Goal: Information Seeking & Learning: Learn about a topic

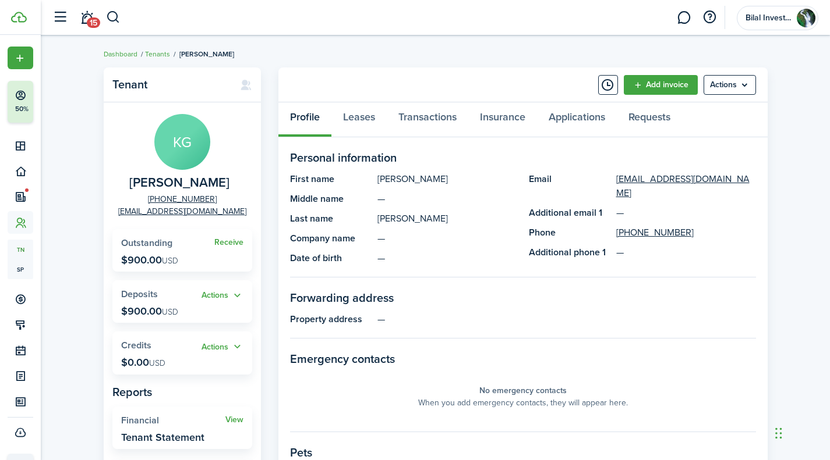
click at [717, 89] on menu-btn "Actions" at bounding box center [729, 85] width 52 height 20
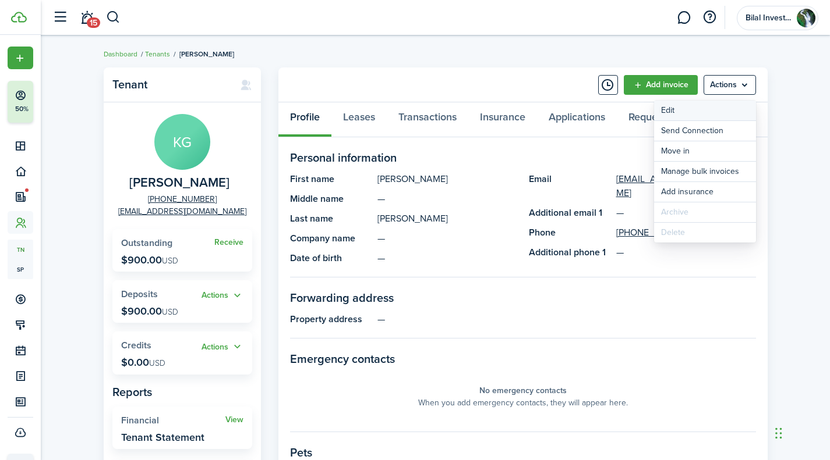
click at [678, 110] on link "Edit" at bounding box center [705, 111] width 102 height 20
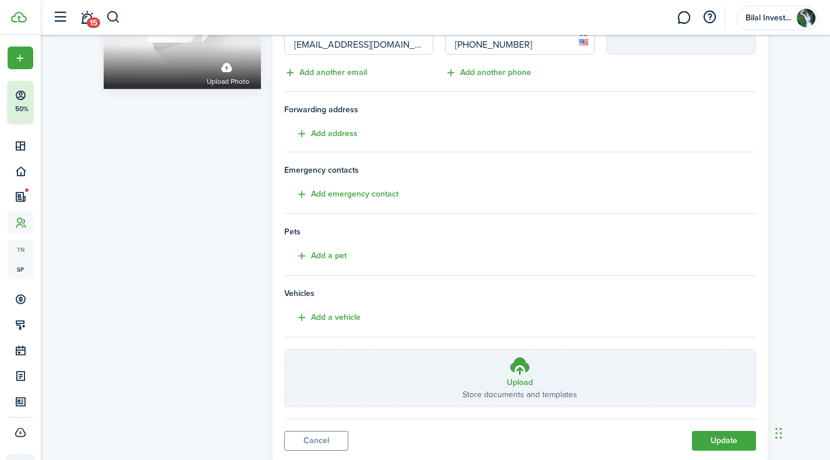
scroll to position [141, 0]
click at [485, 374] on label "Upload Store documents and templates Choose file" at bounding box center [520, 379] width 470 height 57
click at [285, 351] on input "Upload Store documents and templates Choose file" at bounding box center [285, 351] width 0 height 0
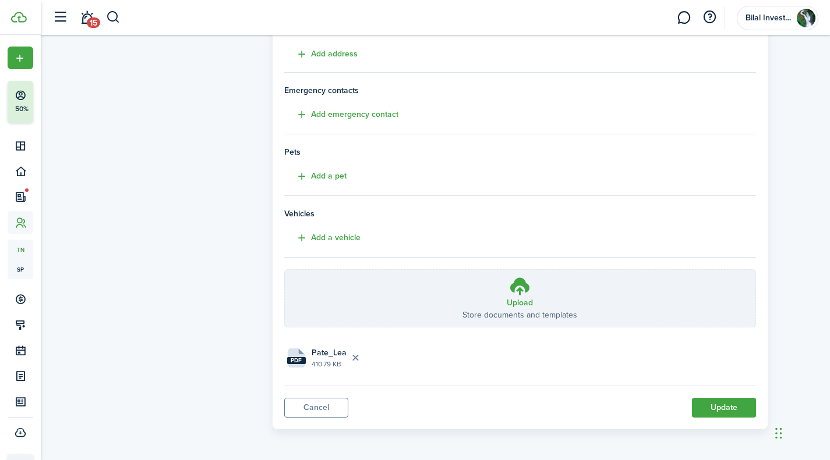
click at [714, 407] on button "Update" at bounding box center [724, 408] width 64 height 20
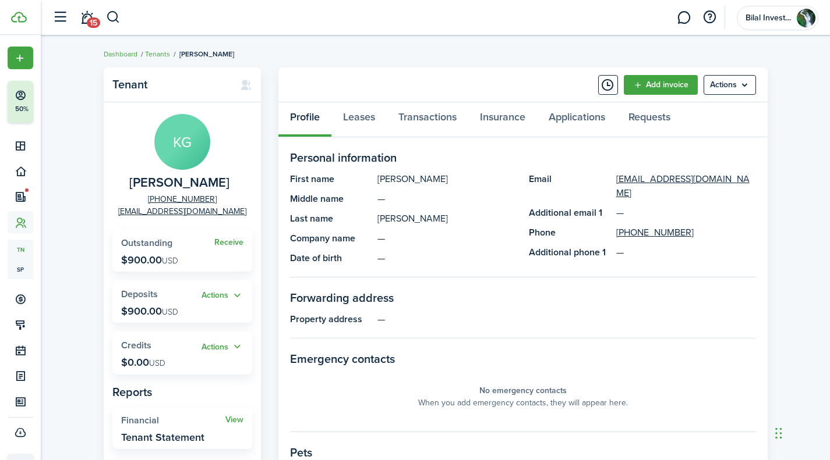
click at [802, 134] on div "Tenant KG [PERSON_NAME] [PHONE_NUMBER] [EMAIL_ADDRESS][DOMAIN_NAME] Receive Out…" at bounding box center [435, 395] width 789 height 667
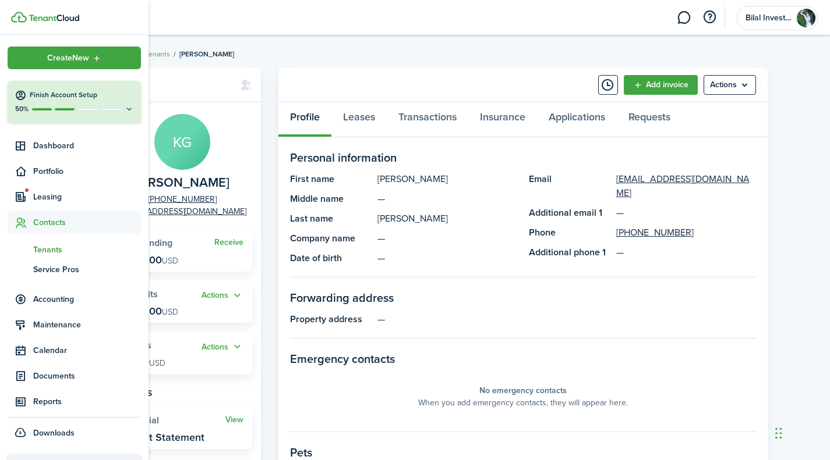
click at [47, 170] on span "Portfolio" at bounding box center [87, 171] width 108 height 12
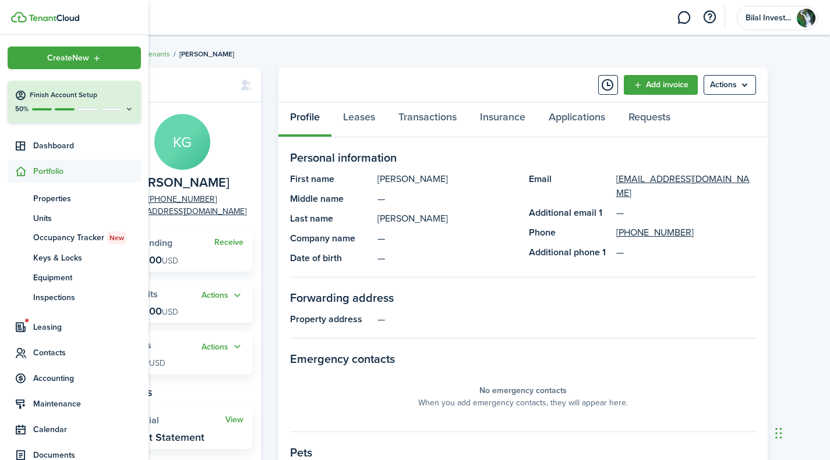
click at [47, 170] on span "Portfolio" at bounding box center [87, 171] width 108 height 12
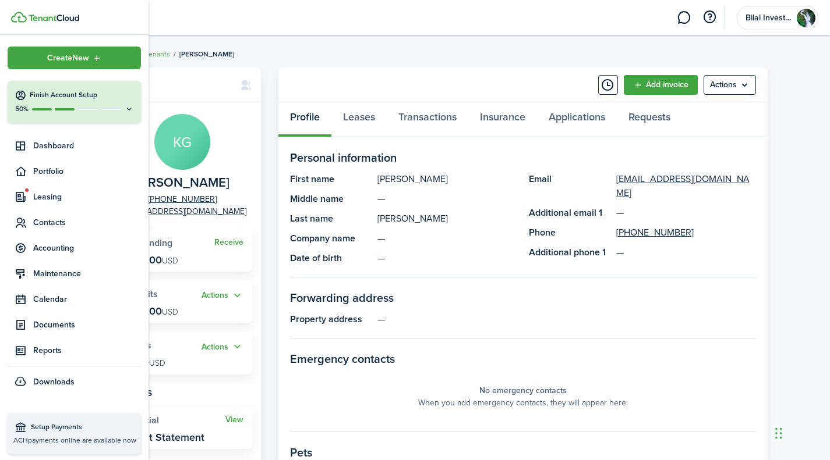
click at [47, 170] on span "Portfolio" at bounding box center [87, 171] width 108 height 12
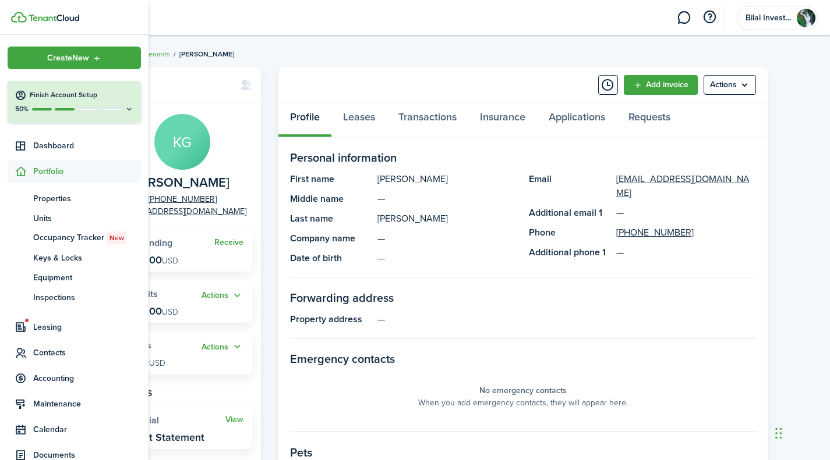
click at [49, 187] on ul "pt Properties un Units oc Occupancy Tracker New [PERSON_NAME] & Locks eq Equipm…" at bounding box center [74, 248] width 133 height 130
click at [44, 195] on span "Properties" at bounding box center [87, 199] width 108 height 12
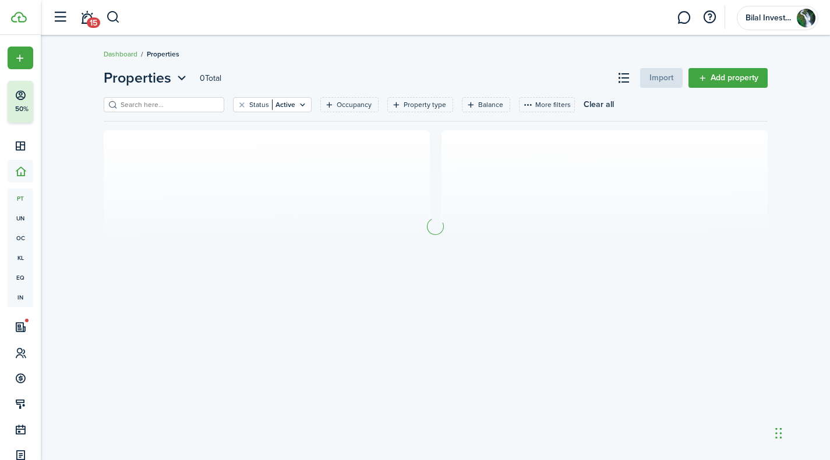
click at [138, 98] on filter-search at bounding box center [164, 104] width 121 height 15
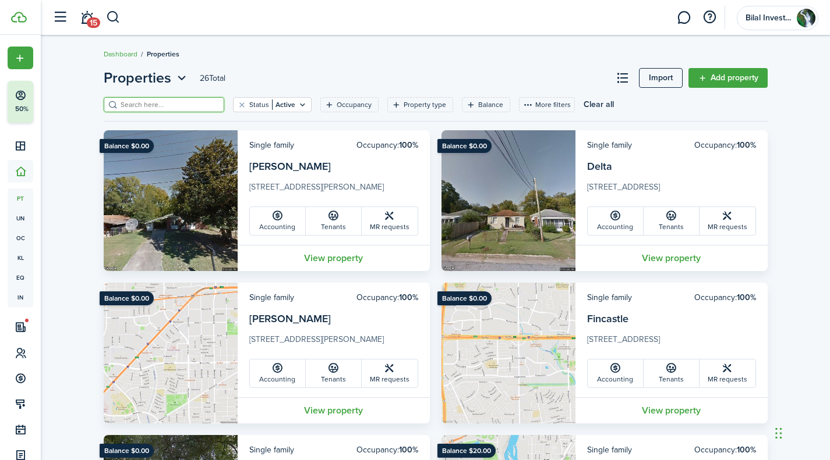
click at [149, 100] on input "search" at bounding box center [169, 105] width 102 height 11
type input "[GEOGRAPHIC_DATA]"
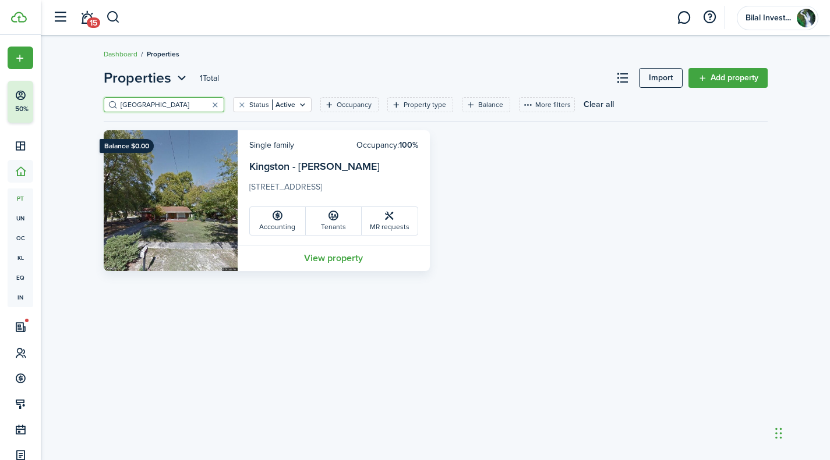
click at [325, 250] on link "View property" at bounding box center [334, 258] width 192 height 26
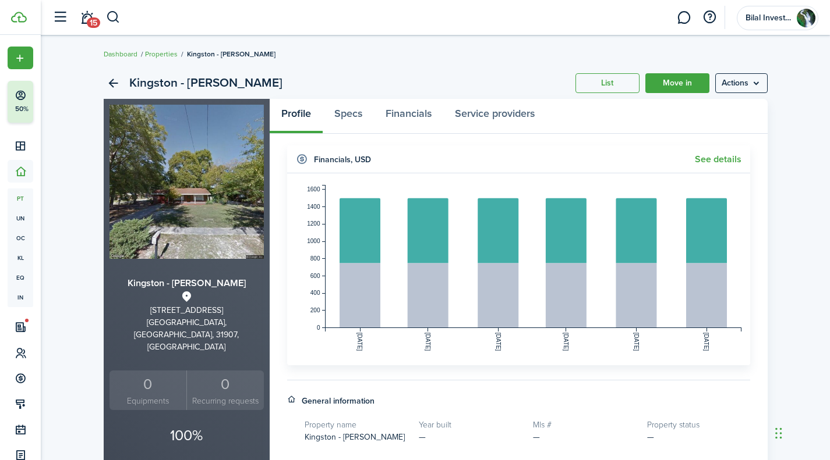
click at [735, 79] on menu-btn "Actions" at bounding box center [741, 83] width 52 height 20
click at [718, 102] on link "Edit property" at bounding box center [716, 109] width 102 height 20
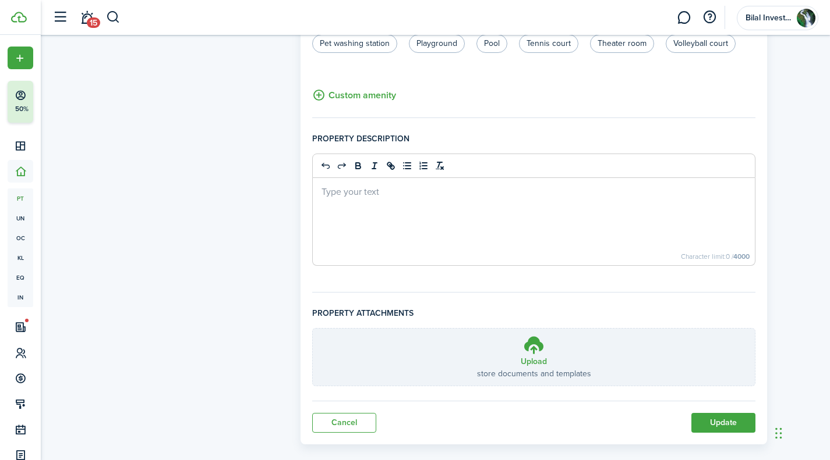
scroll to position [753, 0]
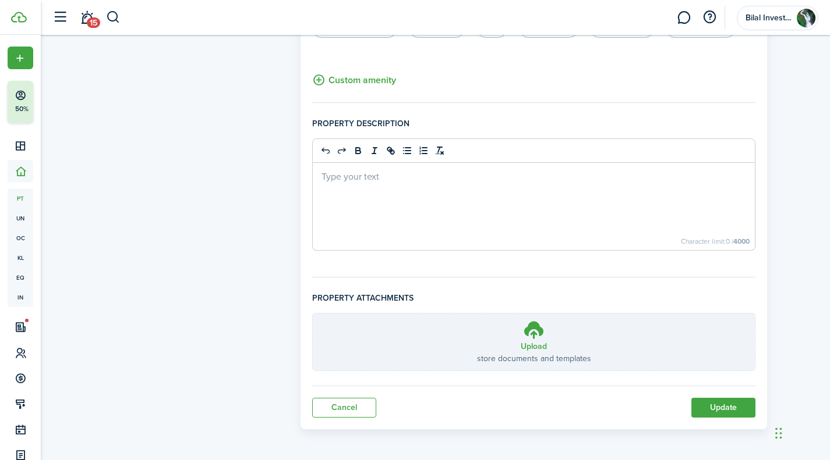
click at [350, 411] on link "Cancel" at bounding box center [344, 408] width 64 height 20
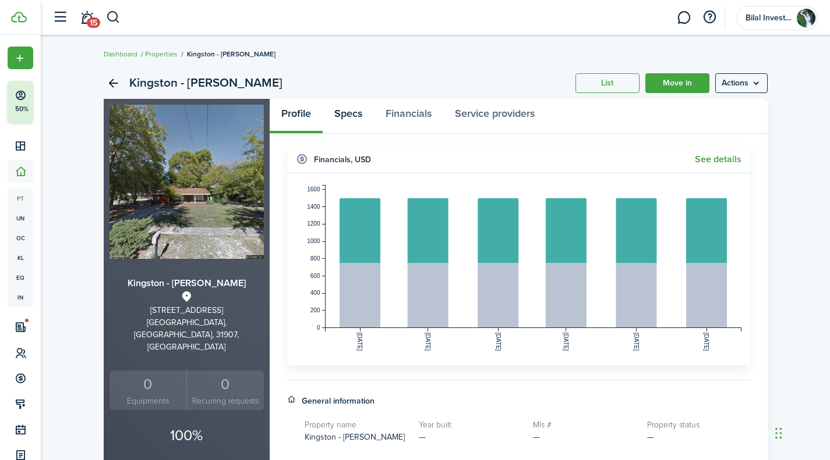
click at [357, 109] on link "Specs" at bounding box center [348, 116] width 51 height 35
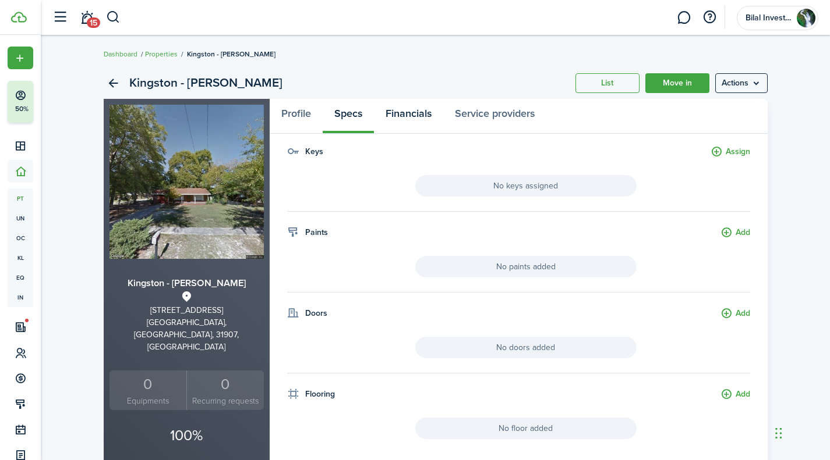
click at [414, 112] on link "Financials" at bounding box center [408, 116] width 69 height 35
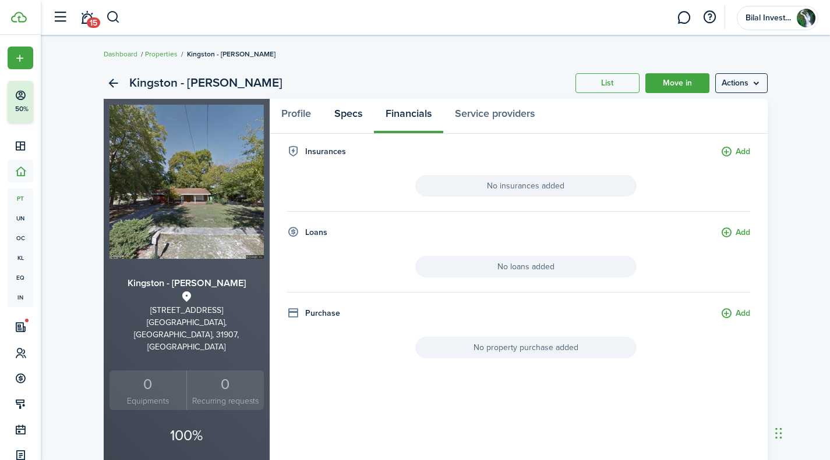
click at [355, 111] on link "Specs" at bounding box center [348, 116] width 51 height 35
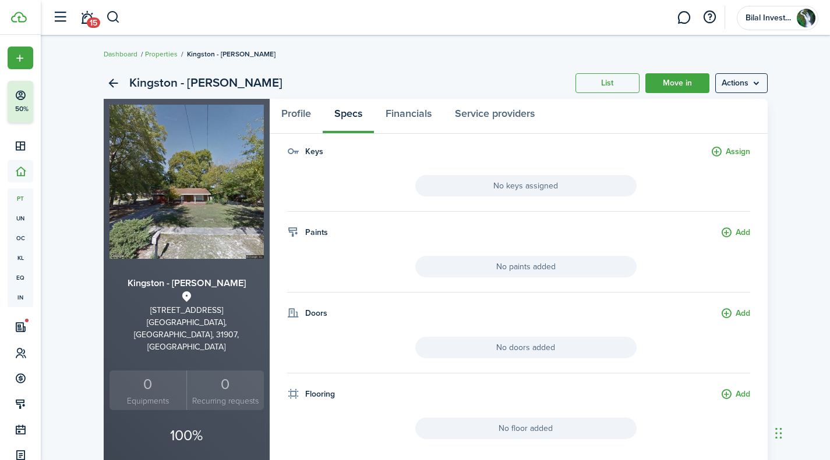
click at [757, 79] on menu-btn "Actions" at bounding box center [741, 83] width 52 height 20
click at [704, 43] on breadcrumb "Dashboard Properties [GEOGRAPHIC_DATA] - [PERSON_NAME]" at bounding box center [436, 48] width 664 height 27
click at [165, 55] on link "Properties" at bounding box center [161, 54] width 33 height 10
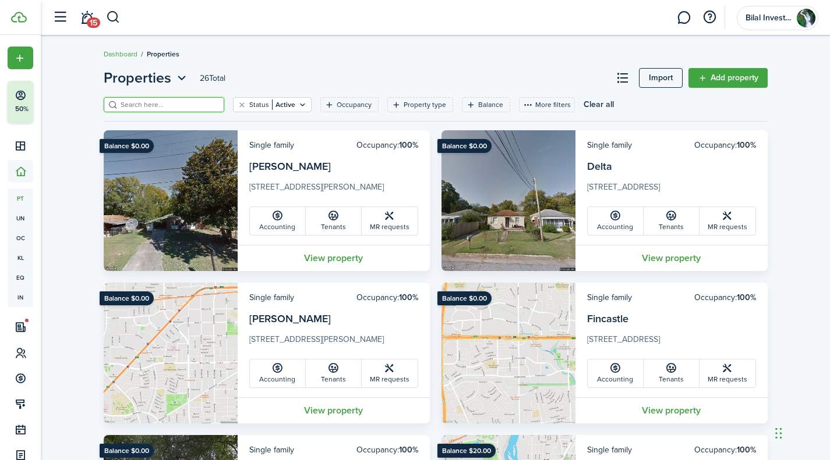
click at [133, 107] on input "search" at bounding box center [169, 105] width 102 height 11
type input "[GEOGRAPHIC_DATA]"
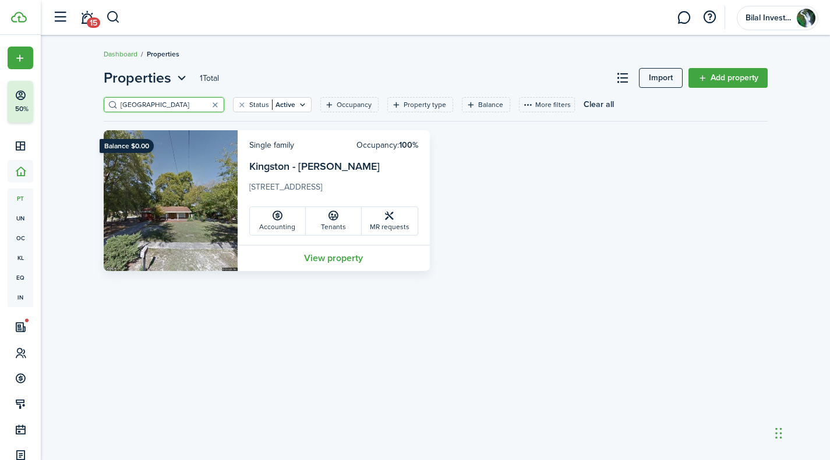
click at [335, 219] on icon at bounding box center [333, 216] width 12 height 12
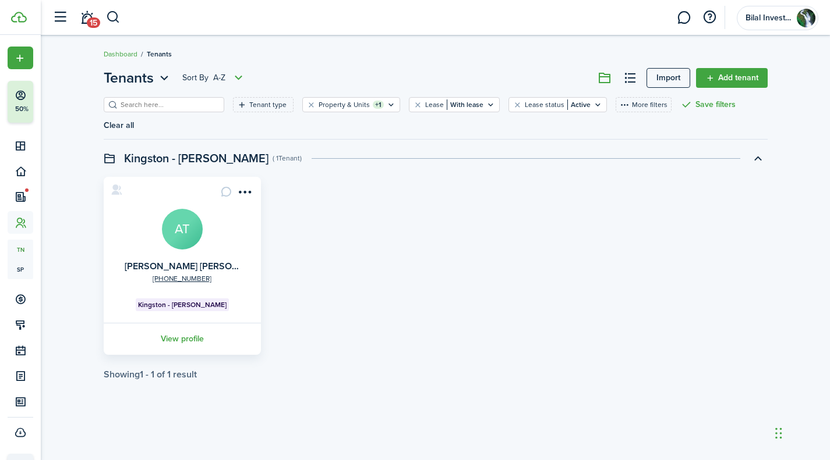
click at [177, 323] on link "View profile" at bounding box center [182, 339] width 161 height 32
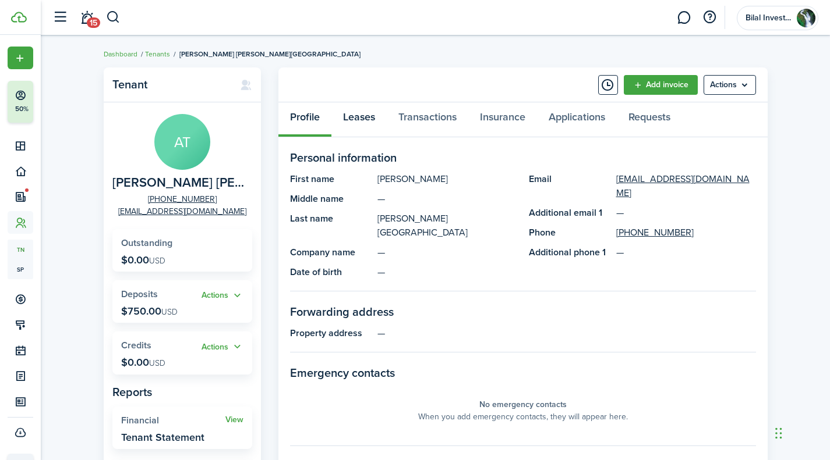
click at [359, 121] on link "Leases" at bounding box center [358, 119] width 55 height 35
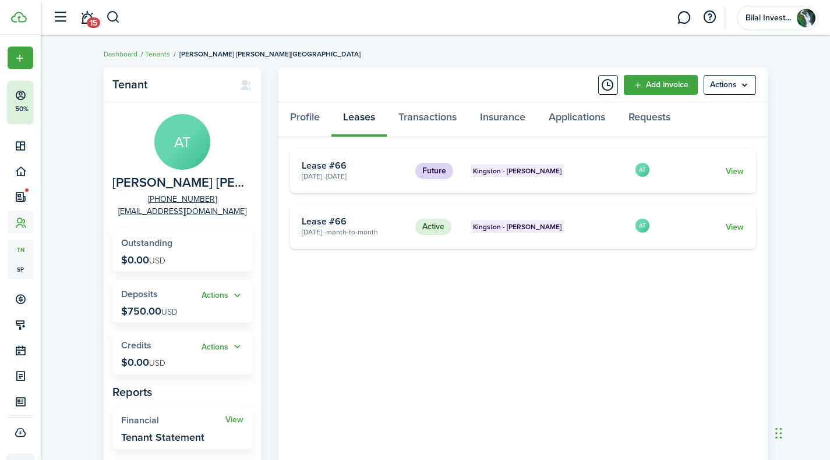
click at [738, 175] on link "View" at bounding box center [734, 171] width 18 height 12
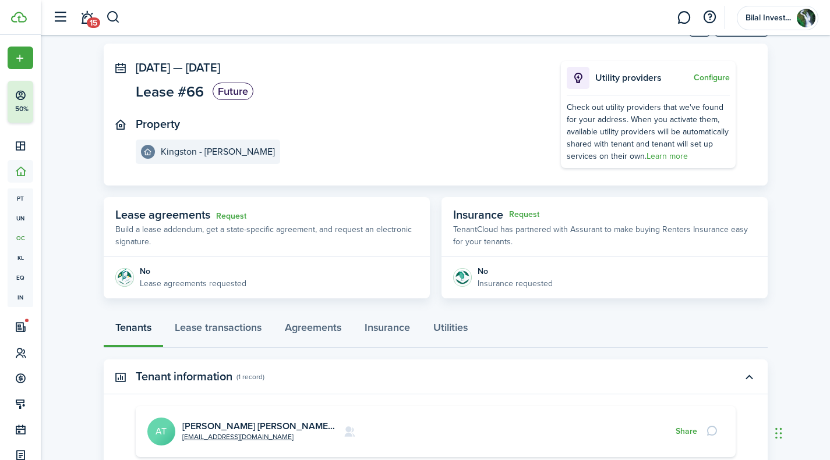
scroll to position [184, 0]
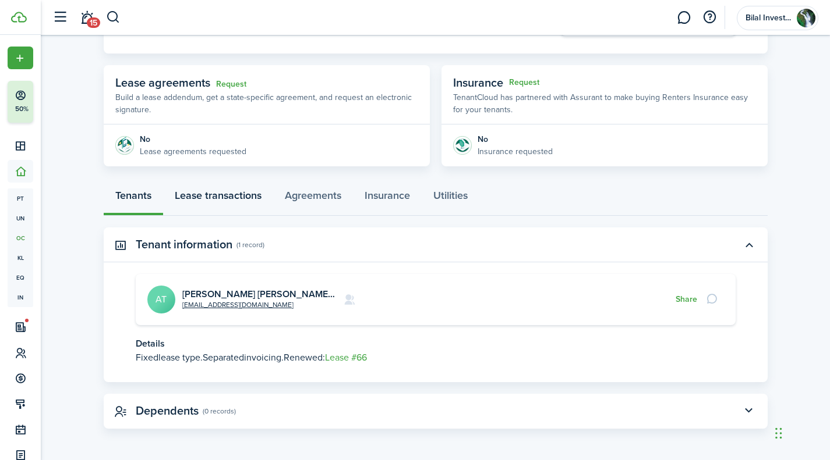
click at [238, 196] on link "Lease transactions" at bounding box center [218, 198] width 110 height 35
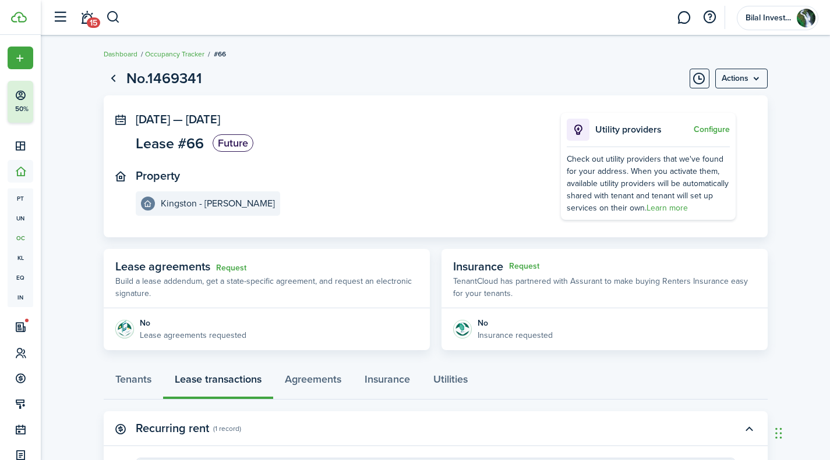
scroll to position [212, 0]
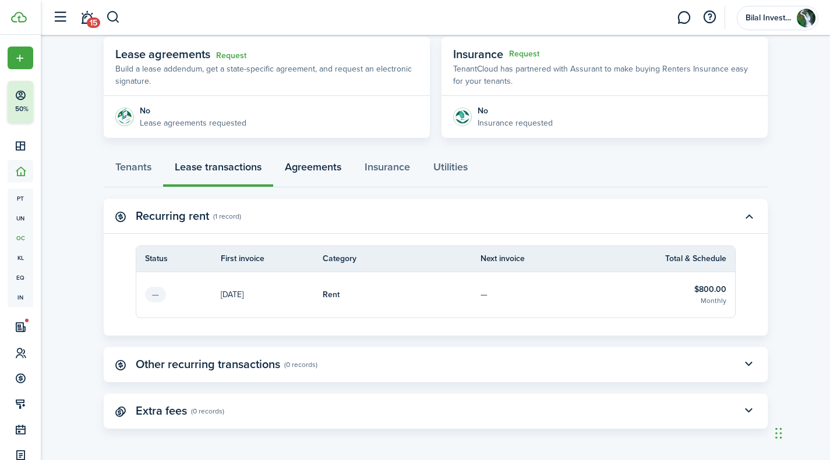
click at [319, 161] on link "Agreements" at bounding box center [313, 170] width 80 height 35
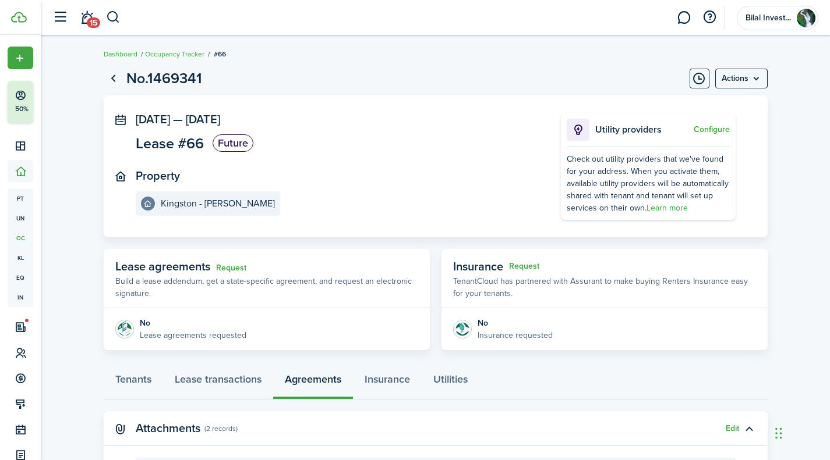
scroll to position [176, 0]
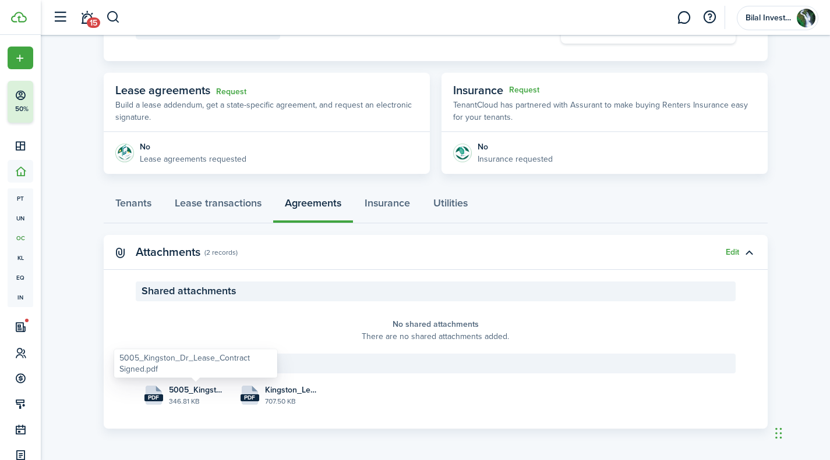
click at [180, 389] on span "5005_Kingston_Dr_Lease_Contract Signed.pdf" at bounding box center [196, 390] width 54 height 12
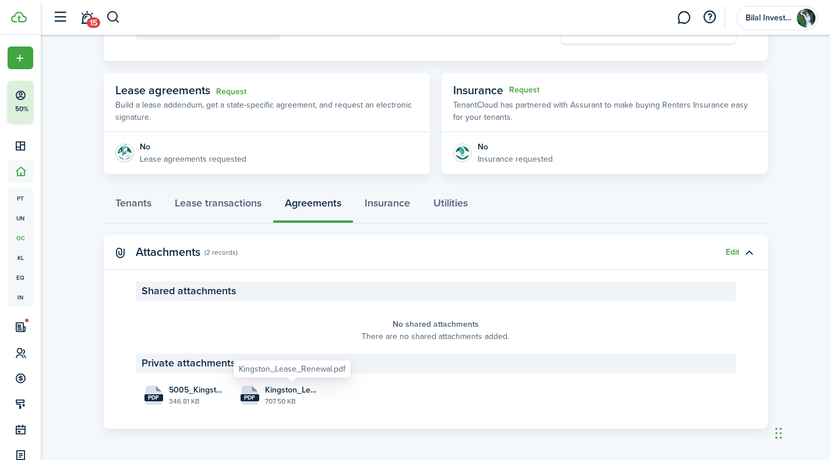
click at [282, 394] on span "Kingston_Lease_Renewal.pdf" at bounding box center [292, 390] width 54 height 12
drag, startPoint x: 284, startPoint y: 387, endPoint x: 255, endPoint y: 308, distance: 84.2
click at [255, 308] on panel-main-placeholder "No shared attachments There are no shared attachments added." at bounding box center [436, 330] width 600 height 47
drag, startPoint x: 253, startPoint y: 399, endPoint x: 300, endPoint y: 319, distance: 92.4
click at [300, 319] on panel-main-body "Shared attachments No shared attachments There are no shared attachments added.…" at bounding box center [436, 355] width 664 height 147
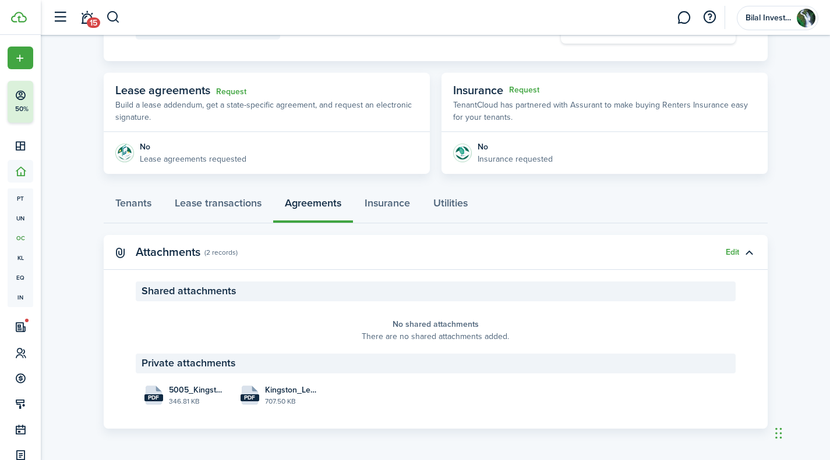
drag, startPoint x: 251, startPoint y: 402, endPoint x: 506, endPoint y: 363, distance: 258.0
click at [506, 363] on panel-main-section-header "Private attachments" at bounding box center [436, 364] width 600 height 20
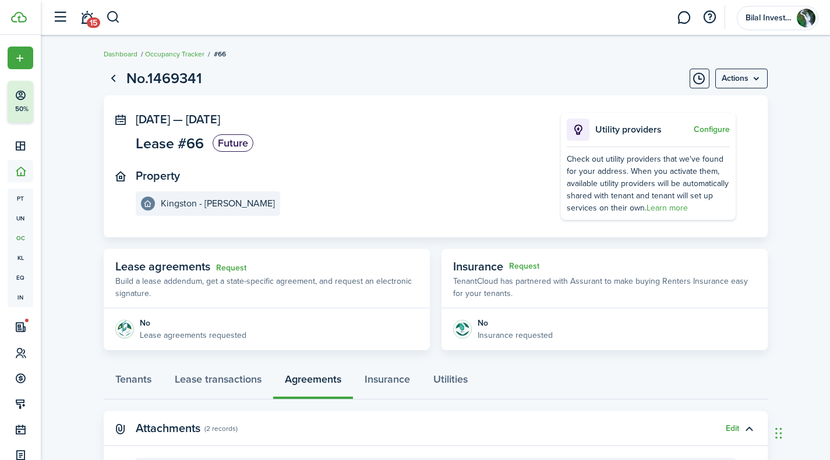
click at [111, 77] on link "Go back" at bounding box center [114, 79] width 20 height 20
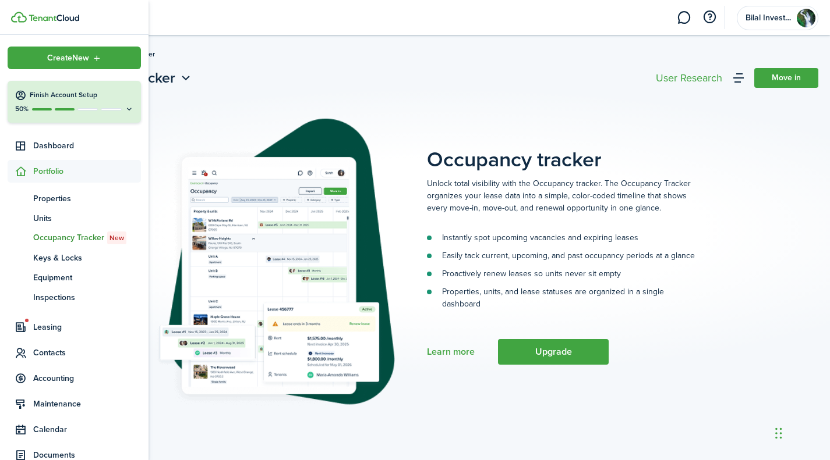
click at [65, 198] on span "Properties" at bounding box center [87, 199] width 108 height 12
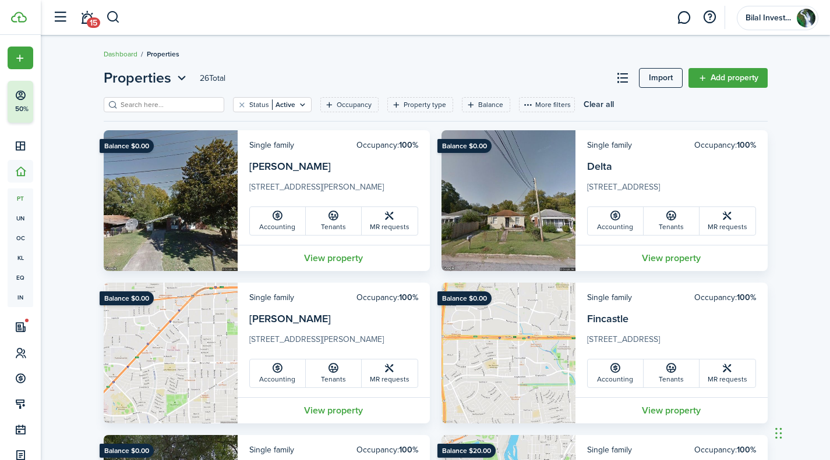
click at [182, 107] on input "search" at bounding box center [169, 105] width 102 height 11
type input "[GEOGRAPHIC_DATA]"
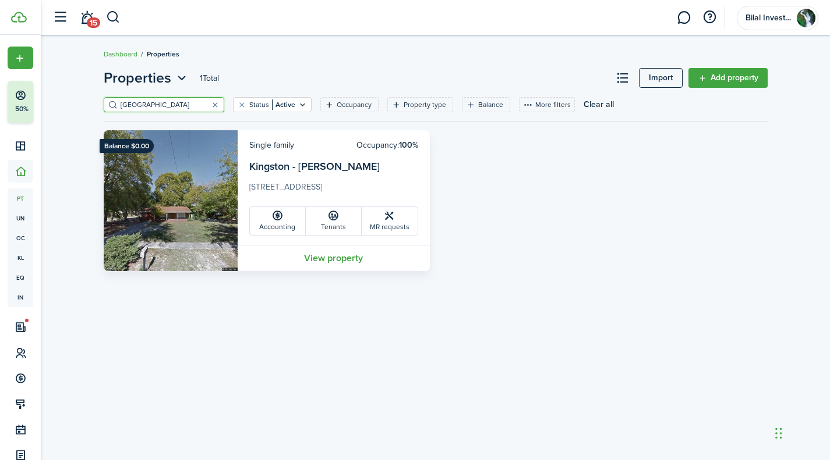
click at [323, 250] on link "View property" at bounding box center [334, 258] width 192 height 26
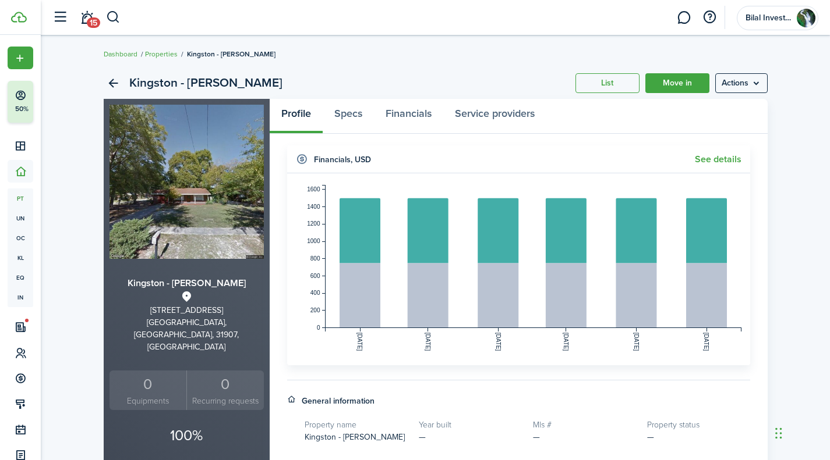
click at [726, 78] on menu-btn "Actions" at bounding box center [741, 83] width 52 height 20
click at [691, 104] on link "Edit property" at bounding box center [716, 109] width 102 height 20
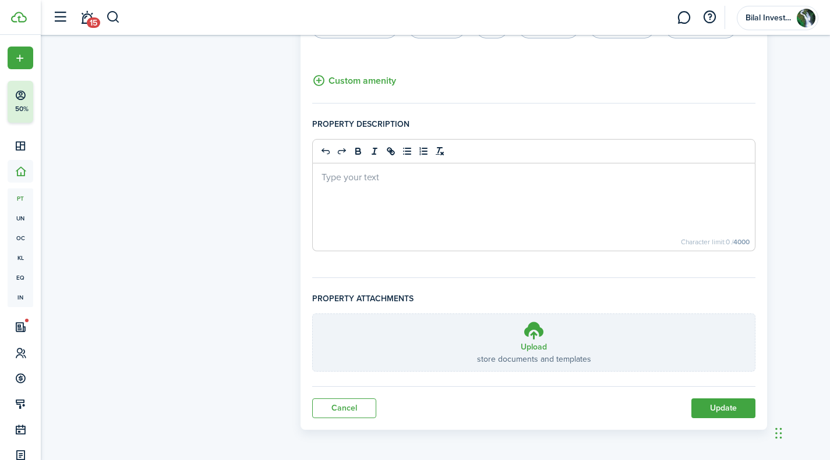
scroll to position [753, 0]
click at [537, 343] on h3 "Upload" at bounding box center [533, 347] width 26 height 12
click at [313, 314] on input "Upload store documents and templates Choose file" at bounding box center [313, 314] width 0 height 0
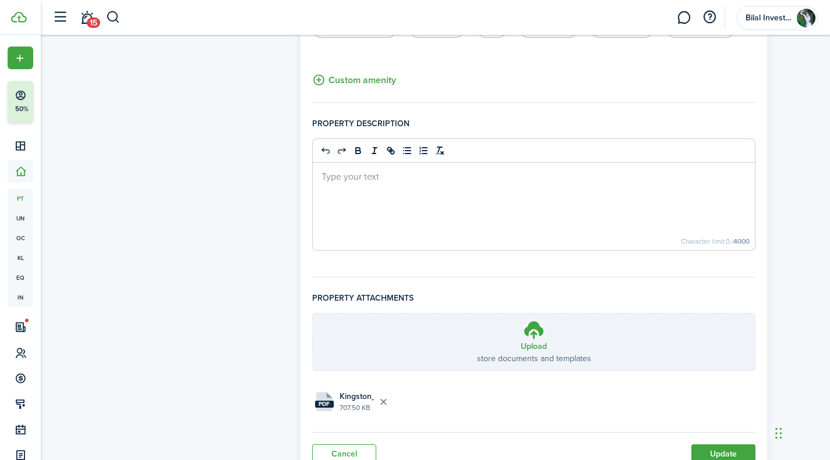
scroll to position [800, 0]
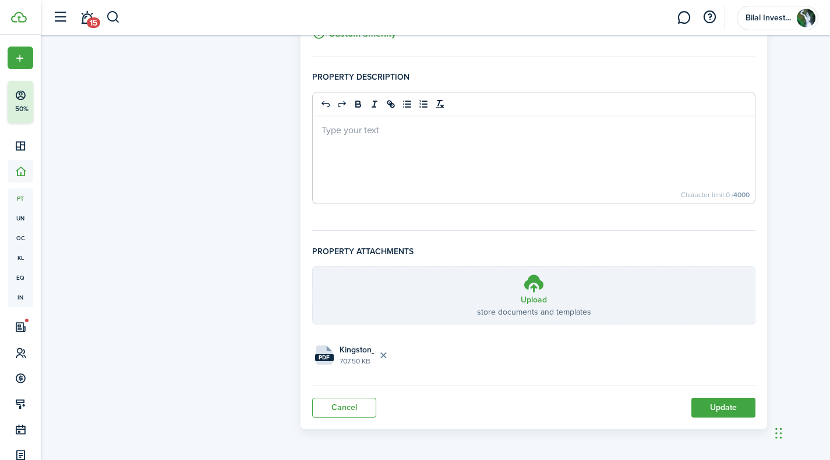
click at [718, 407] on button "Update" at bounding box center [723, 408] width 64 height 20
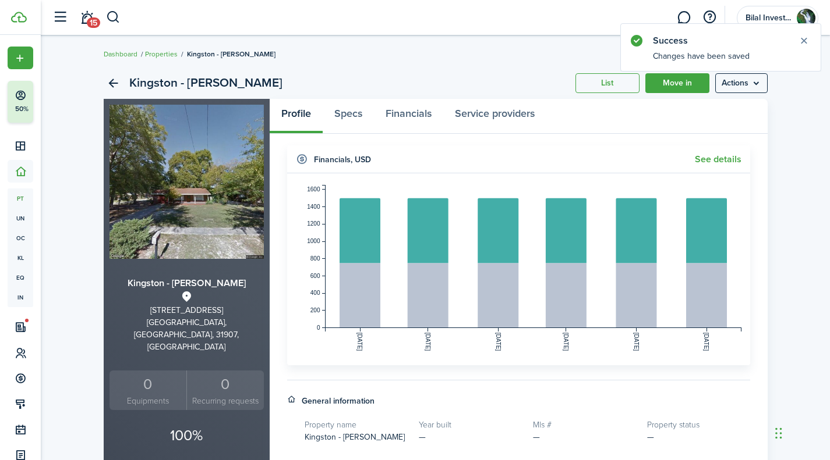
click at [806, 114] on div "Kingston - [PERSON_NAME] List Move in Actions [GEOGRAPHIC_DATA] - [PERSON_NAME]…" at bounding box center [435, 468] width 789 height 813
click at [108, 83] on link "Back" at bounding box center [114, 83] width 20 height 20
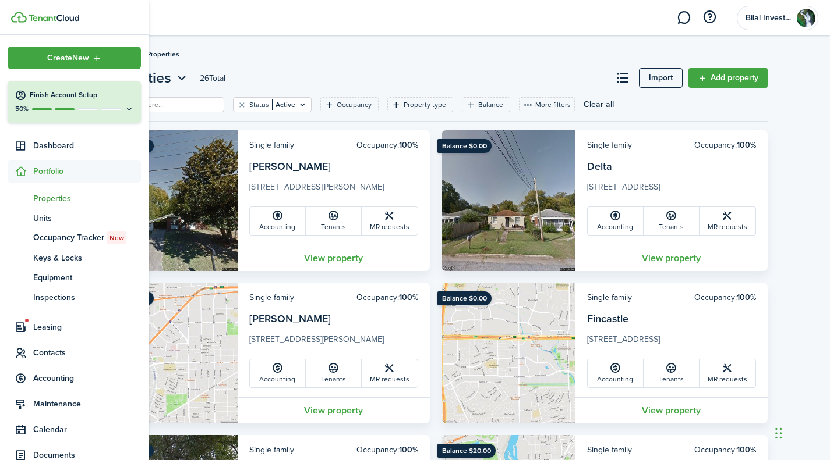
click at [127, 105] on icon at bounding box center [129, 109] width 9 height 9
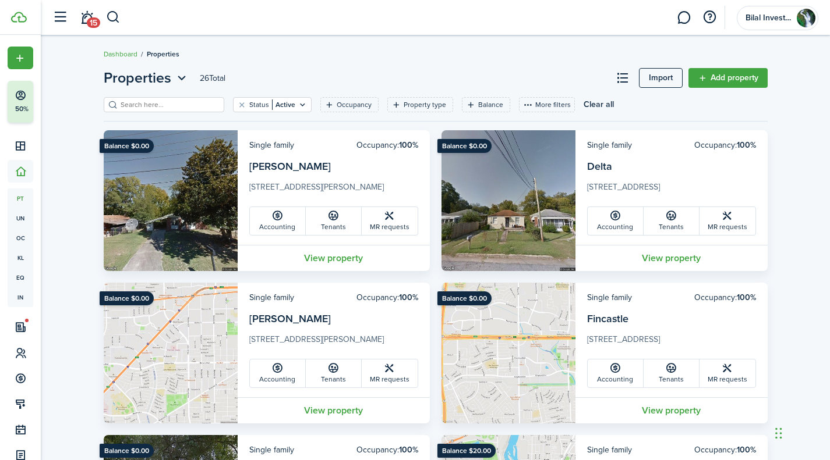
click at [128, 104] on input "search" at bounding box center [169, 105] width 102 height 11
type input "INFANTRY"
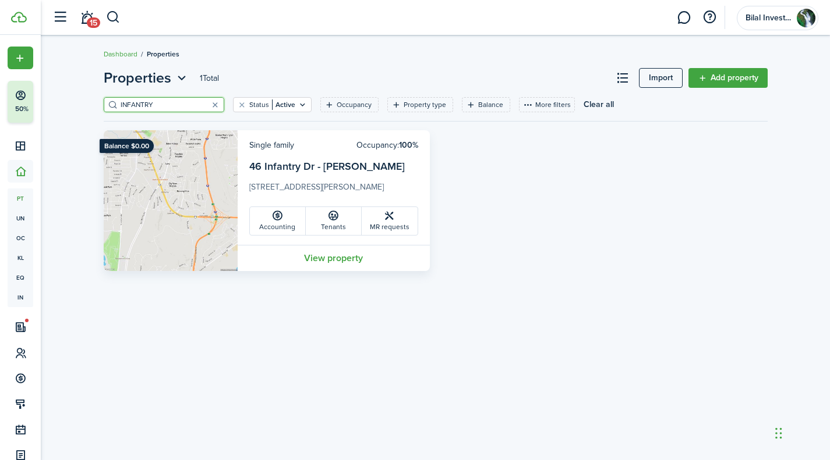
click at [328, 218] on icon at bounding box center [333, 216] width 12 height 12
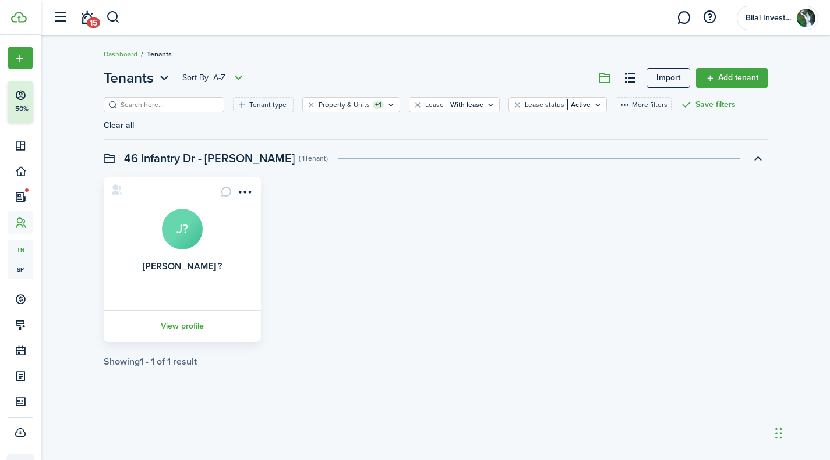
click at [240, 182] on menu-btn-icon "Open menu" at bounding box center [245, 192] width 20 height 20
click at [189, 177] on card "[PERSON_NAME] ? J? View profile" at bounding box center [182, 259] width 157 height 165
click at [245, 182] on menu-btn-icon "Open menu" at bounding box center [245, 192] width 20 height 20
click at [173, 177] on card "[PERSON_NAME] ? J? View profile" at bounding box center [182, 259] width 157 height 165
click at [377, 242] on div "[PERSON_NAME] ? J? View profile" at bounding box center [435, 259] width 675 height 165
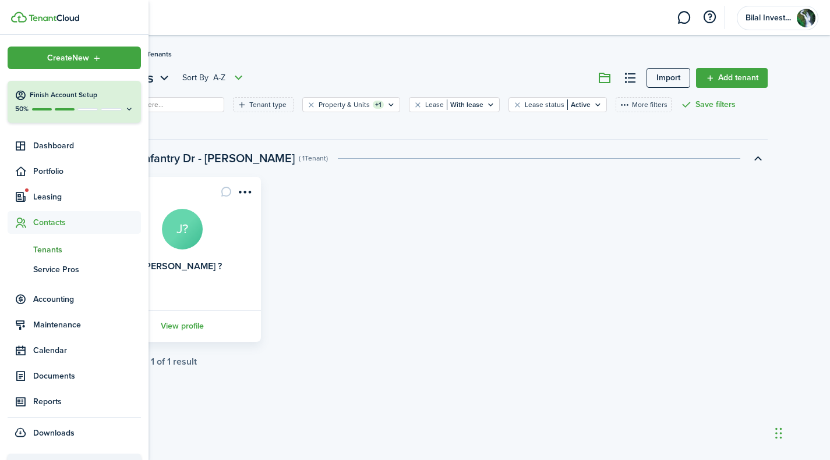
click at [54, 165] on span "Portfolio" at bounding box center [87, 171] width 108 height 12
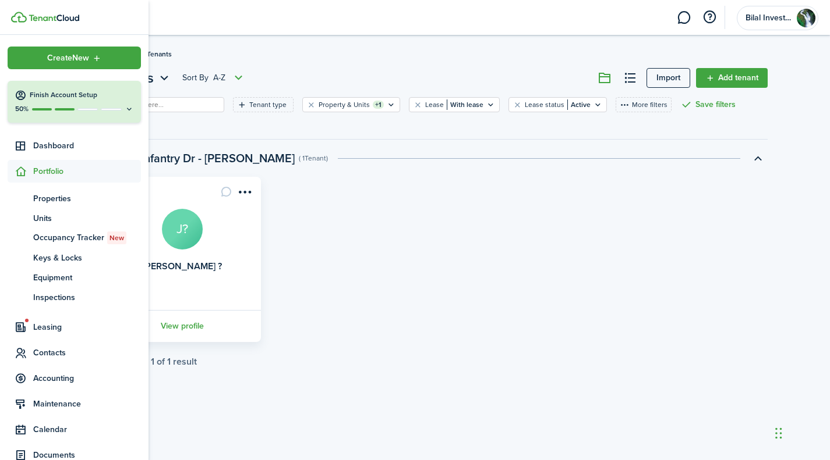
click at [59, 198] on span "Properties" at bounding box center [87, 199] width 108 height 12
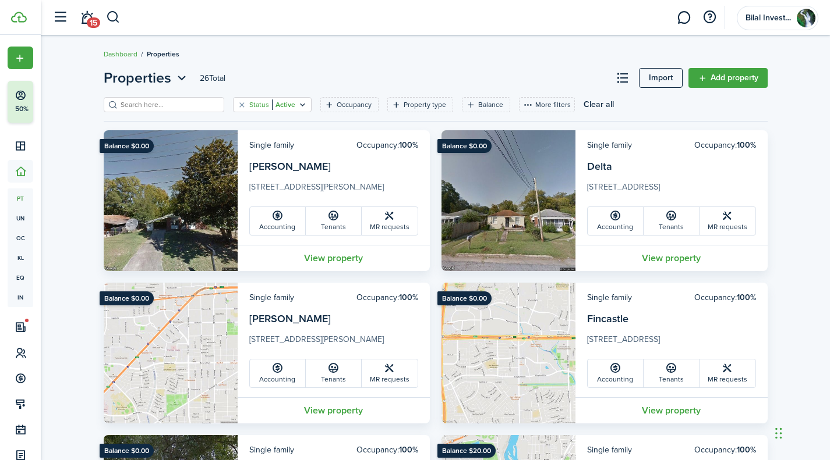
click at [272, 105] on filter-tag-value "Active" at bounding box center [283, 105] width 23 height 10
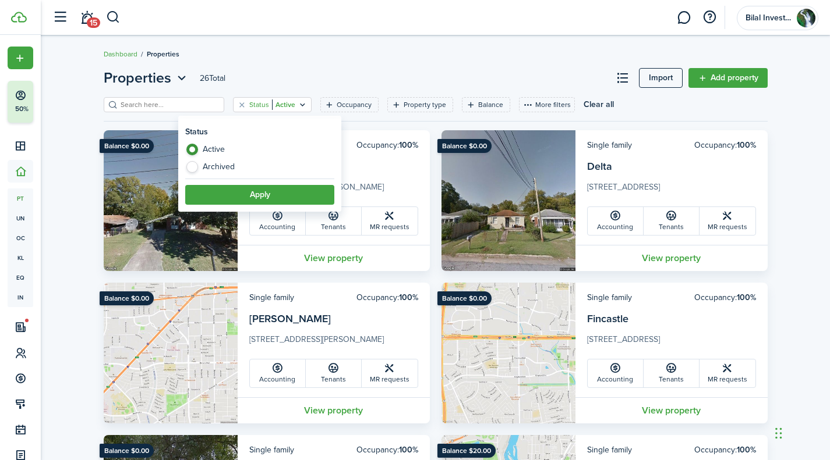
click at [412, 79] on header-page "Properties 26 Total Import Add property" at bounding box center [436, 83] width 664 height 30
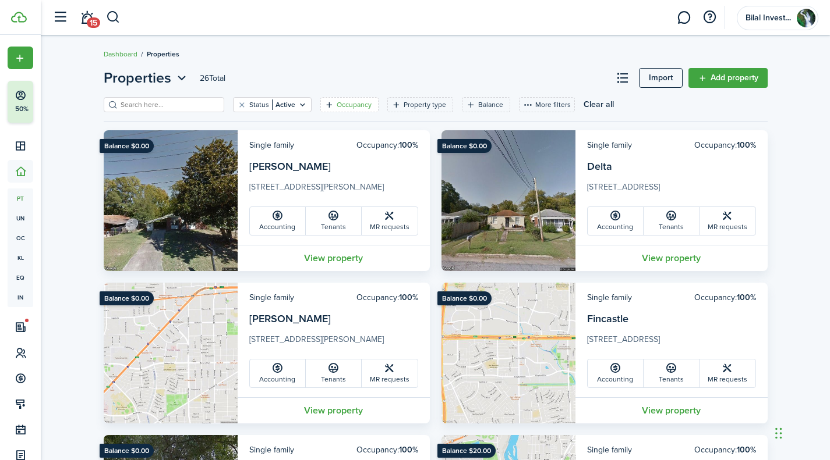
click at [336, 106] on filter-tag-label "Occupancy" at bounding box center [353, 105] width 35 height 10
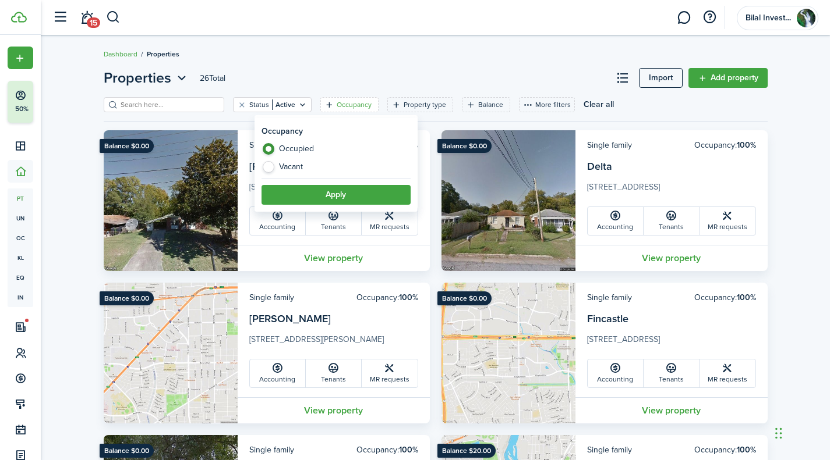
click at [278, 167] on label "Vacant" at bounding box center [335, 167] width 149 height 12
radio input "false"
radio input "true"
click at [287, 188] on button "Apply" at bounding box center [335, 195] width 149 height 20
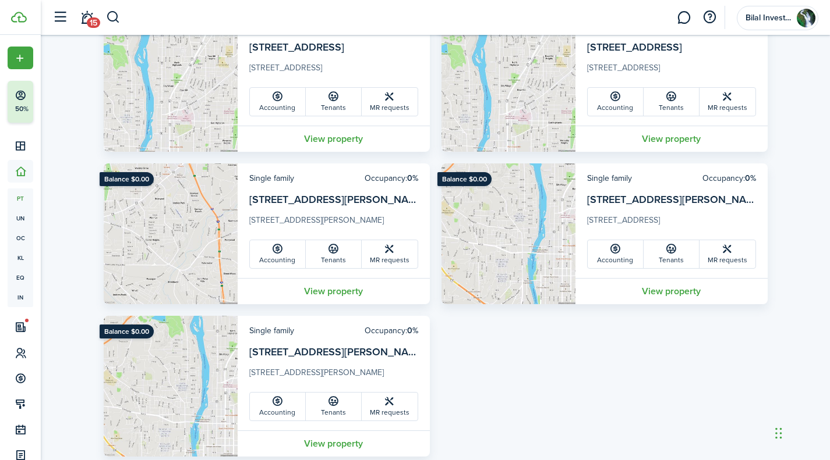
scroll to position [273, 0]
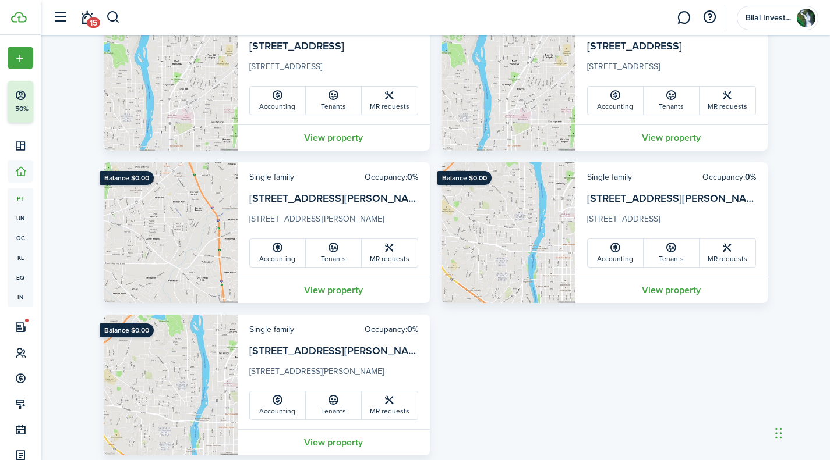
click at [327, 281] on link "View property" at bounding box center [334, 290] width 192 height 26
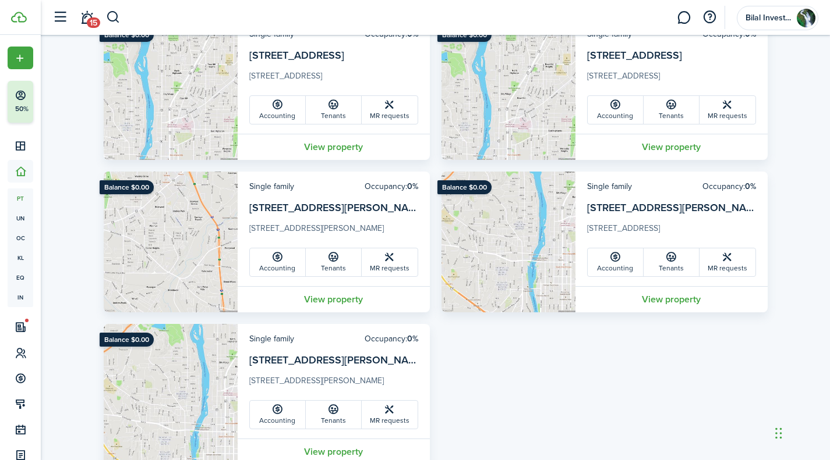
scroll to position [301, 0]
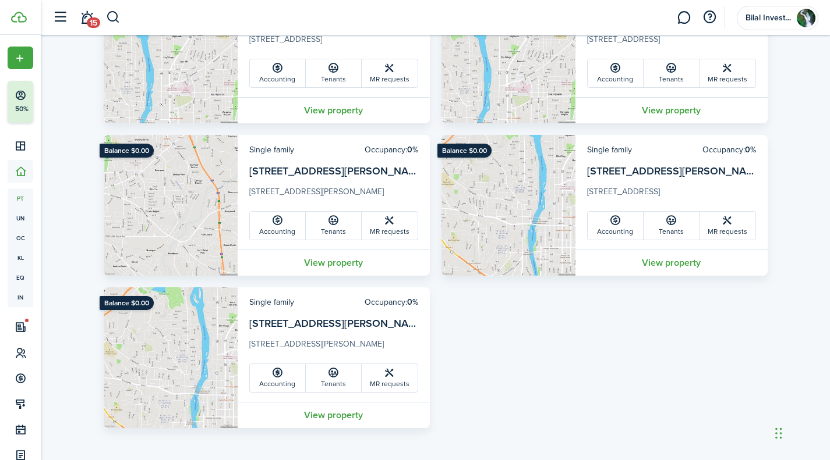
click at [334, 222] on icon at bounding box center [333, 221] width 12 height 12
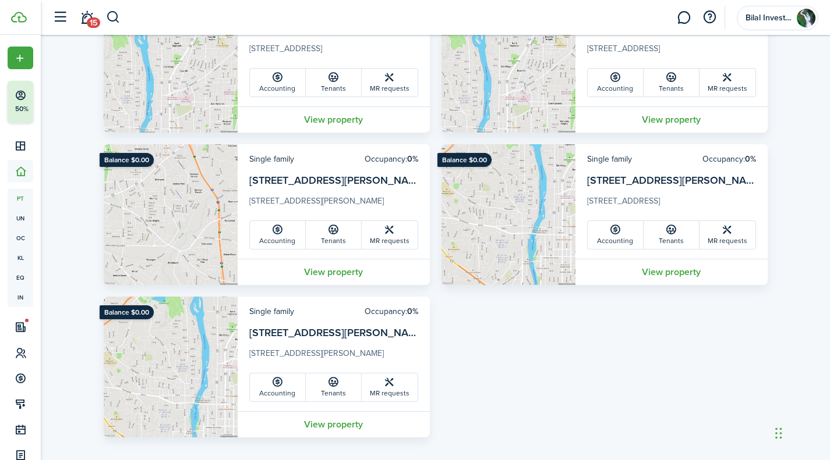
scroll to position [301, 0]
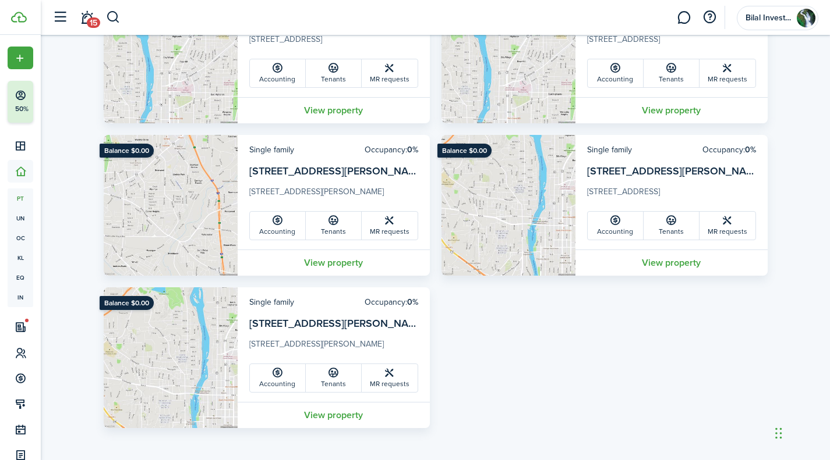
click at [330, 377] on icon at bounding box center [333, 373] width 12 height 12
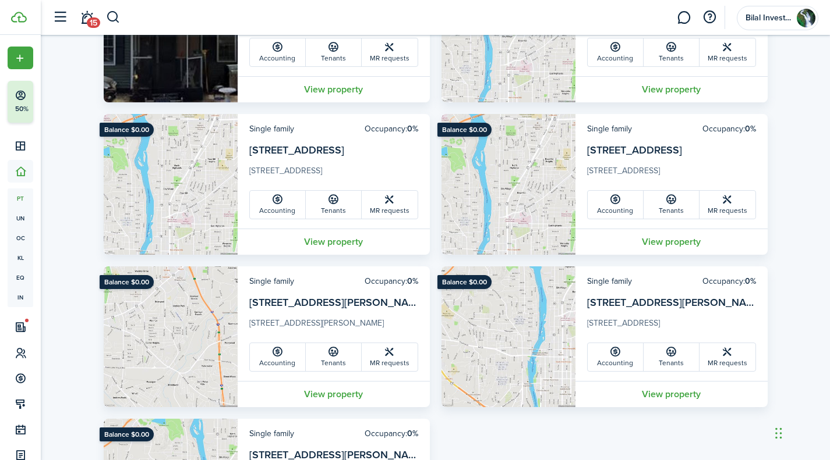
scroll to position [162, 0]
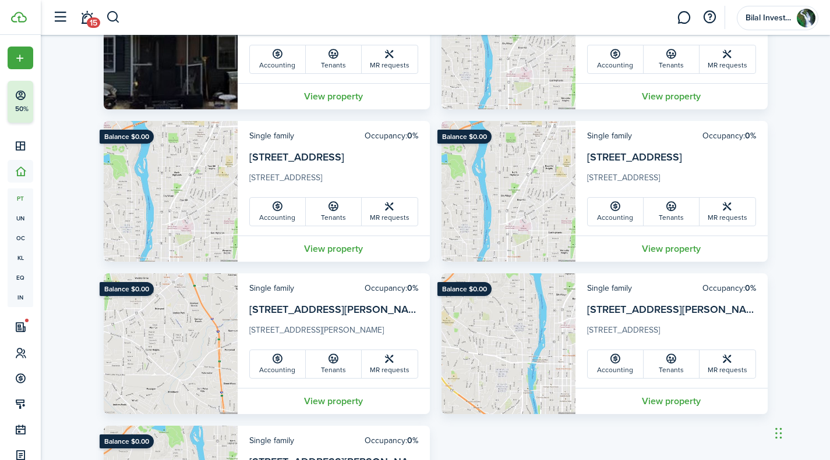
click at [657, 363] on link "Tenants" at bounding box center [671, 364] width 56 height 28
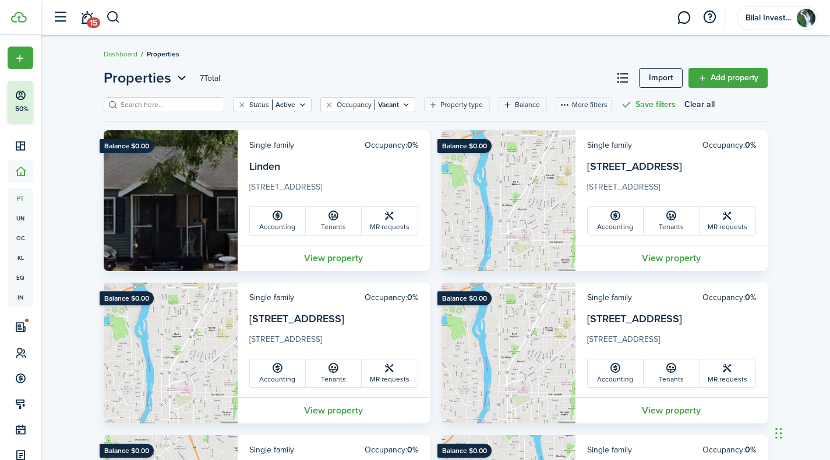
click at [165, 204] on img at bounding box center [171, 200] width 134 height 141
click at [296, 258] on link "View property" at bounding box center [334, 258] width 192 height 26
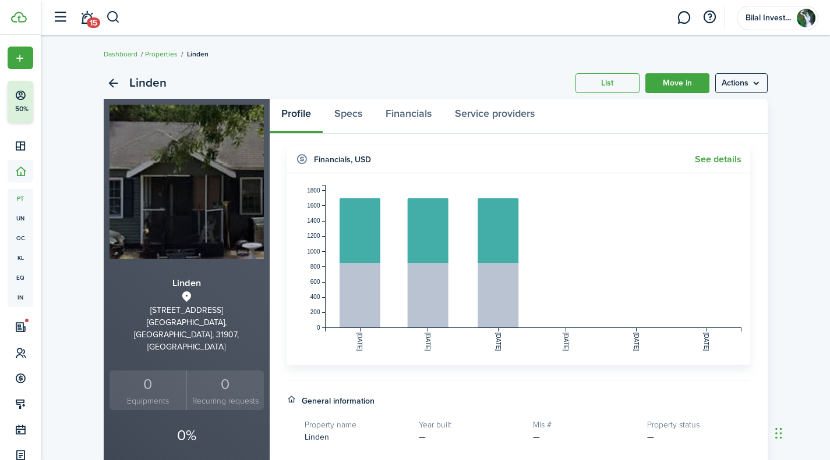
click at [190, 169] on img at bounding box center [186, 182] width 154 height 154
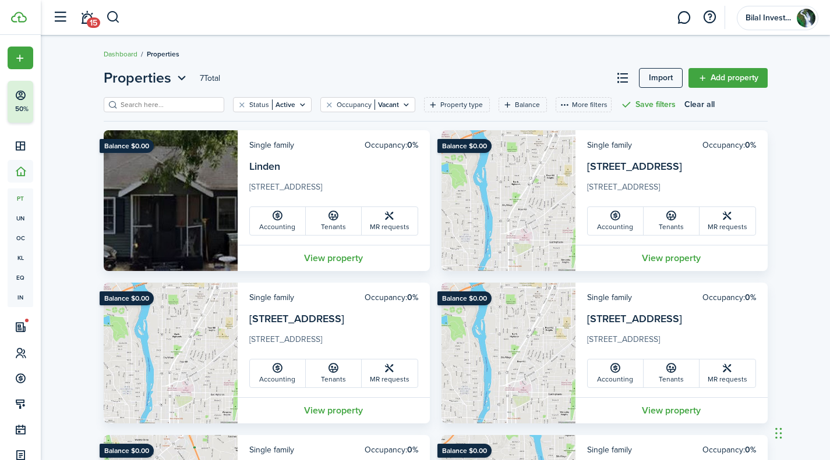
click at [148, 96] on header-page "Properties 7 Total Import Add property" at bounding box center [436, 83] width 664 height 30
click at [142, 103] on input "search" at bounding box center [169, 105] width 102 height 11
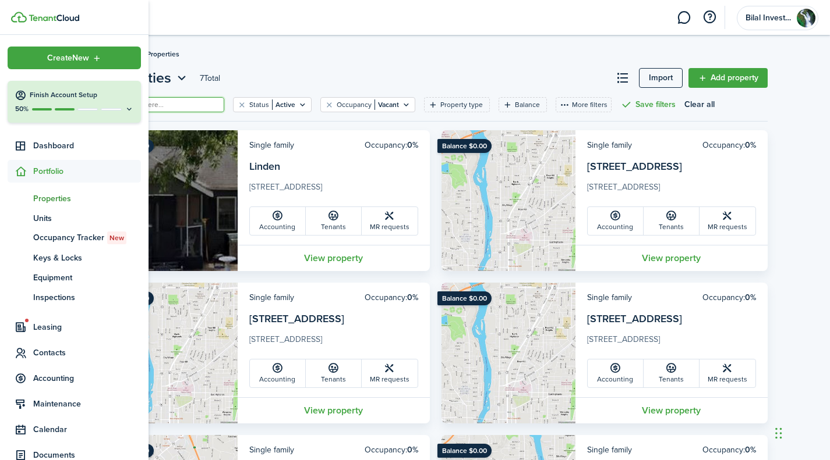
click at [44, 174] on span "Portfolio" at bounding box center [87, 171] width 108 height 12
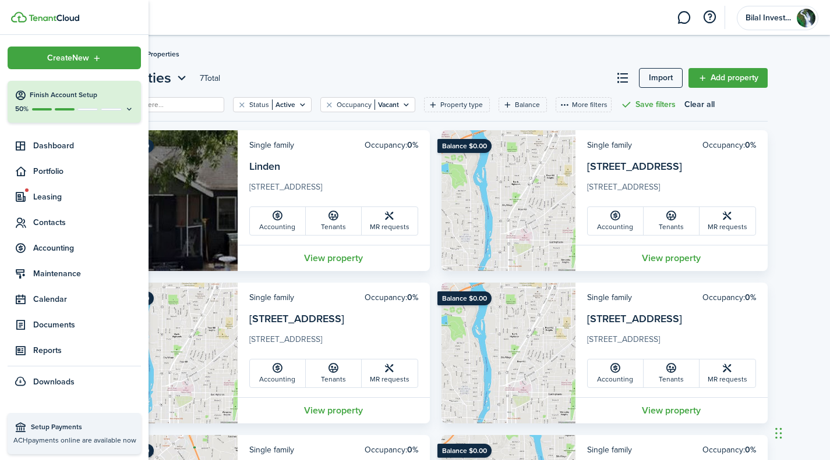
click at [61, 175] on span "Portfolio" at bounding box center [87, 171] width 108 height 12
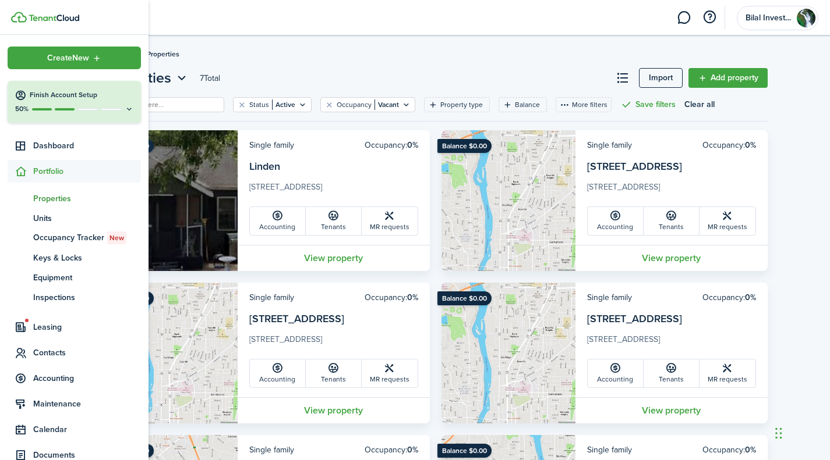
click at [58, 349] on span "Contacts" at bounding box center [87, 353] width 108 height 12
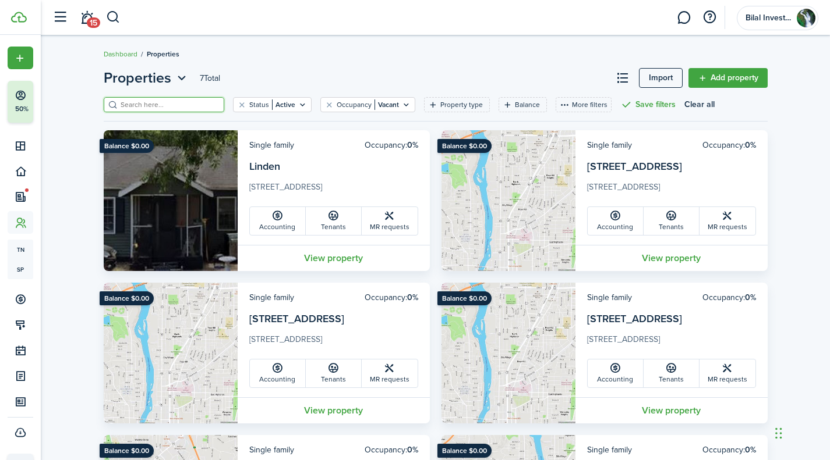
click at [161, 108] on input "search" at bounding box center [169, 105] width 102 height 11
type input "[PERSON_NAME]"
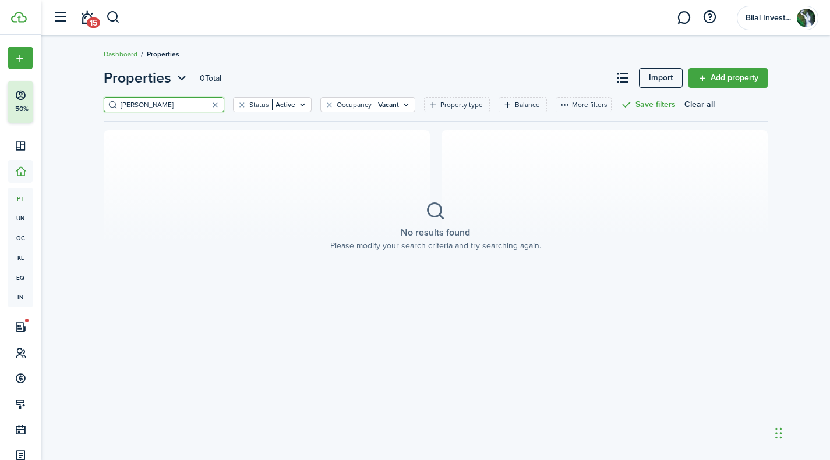
click at [161, 95] on header-page "Properties 0 Total Import Add property" at bounding box center [436, 83] width 664 height 30
click at [171, 97] on filter-search "[PERSON_NAME]" at bounding box center [164, 104] width 121 height 15
click at [395, 100] on filter-tag "Occupancy Vacant" at bounding box center [367, 104] width 95 height 15
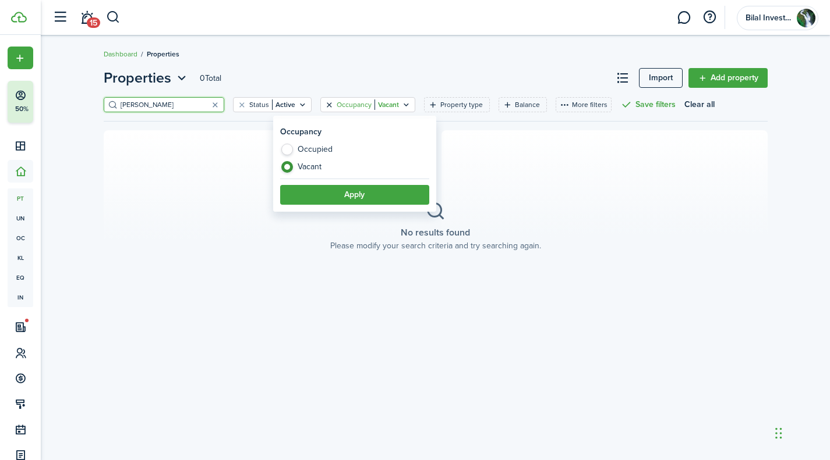
click at [324, 101] on button "Clear filter" at bounding box center [329, 104] width 10 height 9
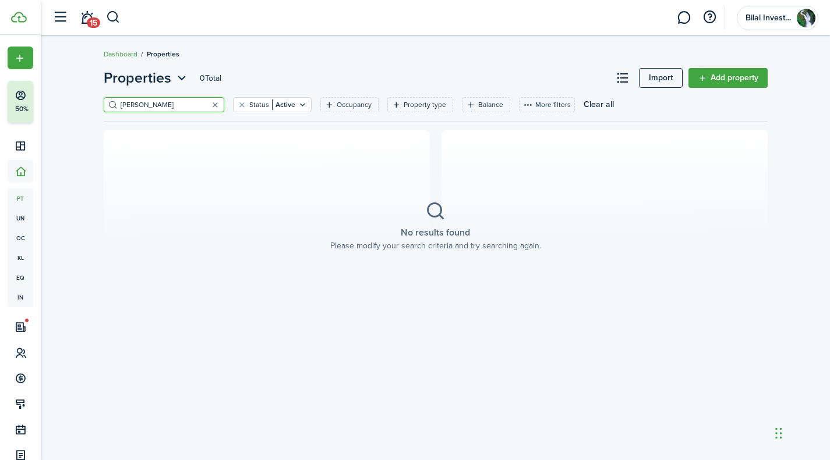
click at [179, 105] on input "[PERSON_NAME]" at bounding box center [169, 105] width 102 height 11
click at [207, 104] on button "button" at bounding box center [215, 105] width 16 height 16
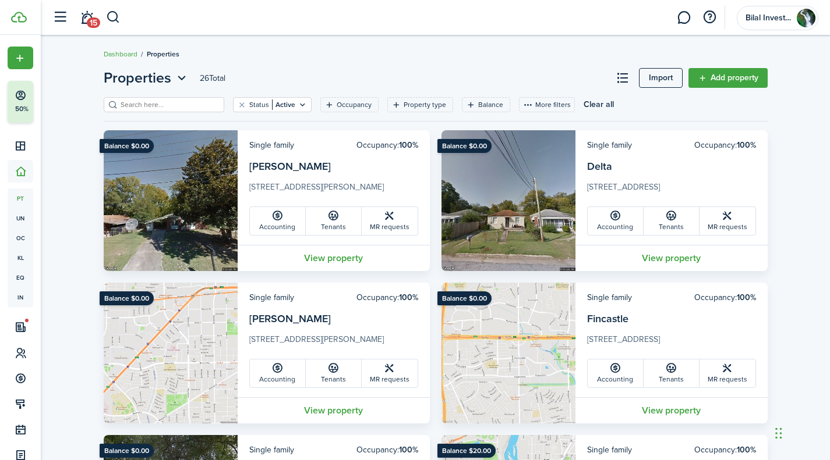
click at [151, 100] on input "search" at bounding box center [169, 105] width 102 height 11
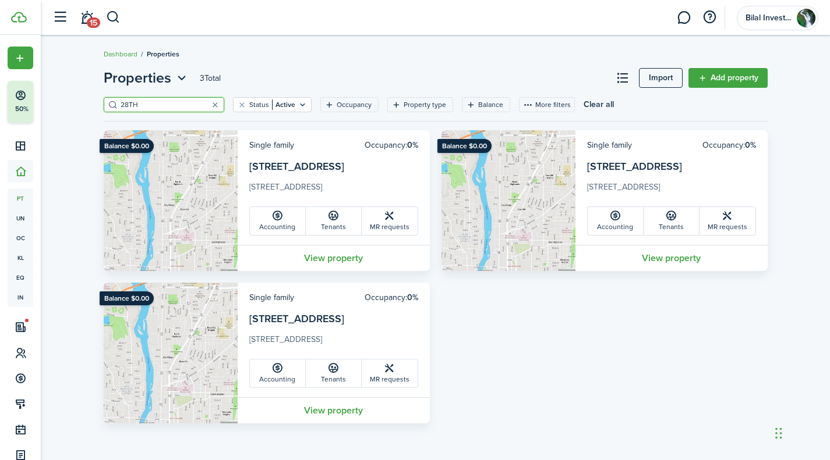
click at [147, 106] on input "28TH" at bounding box center [169, 105] width 102 height 11
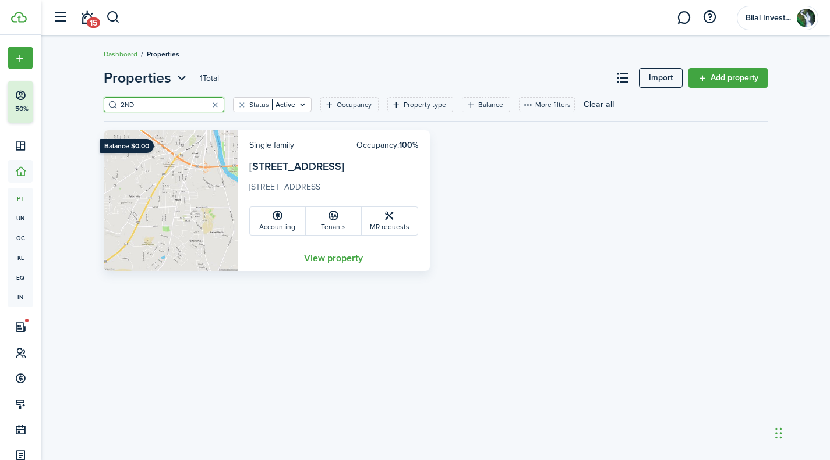
type input "2ND"
click at [324, 254] on link "View property" at bounding box center [334, 258] width 192 height 26
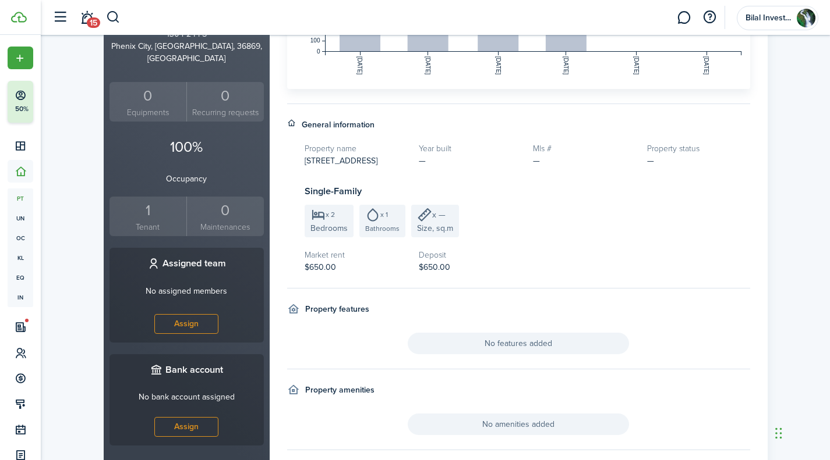
scroll to position [279, 0]
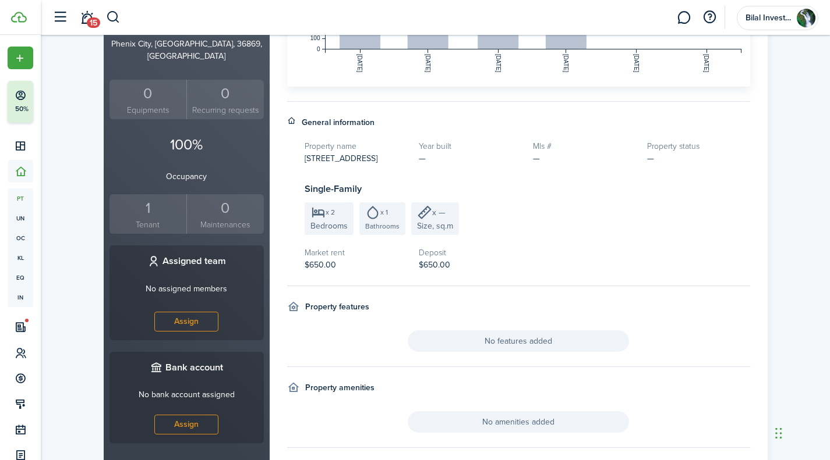
click at [147, 197] on div "1" at bounding box center [148, 208] width 72 height 22
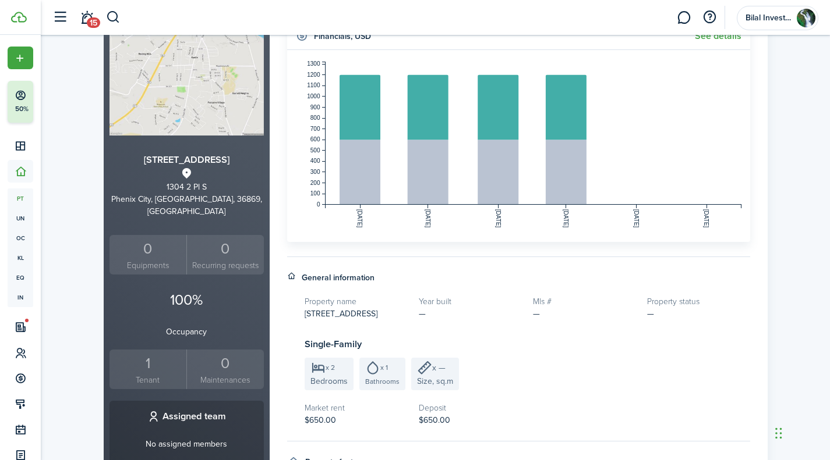
scroll to position [127, 0]
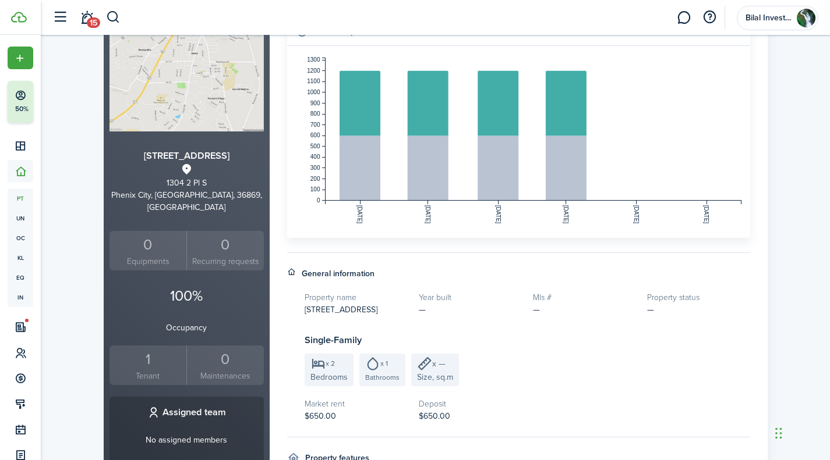
click at [144, 352] on div "1" at bounding box center [148, 360] width 72 height 22
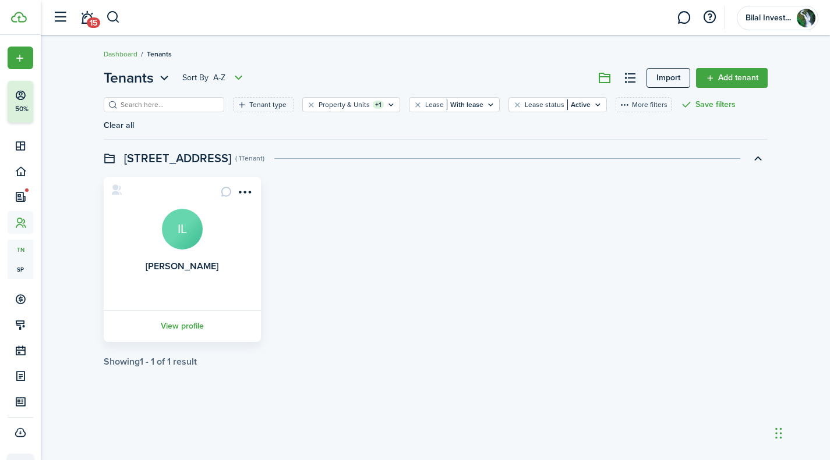
click at [169, 214] on avatar-text "IL" at bounding box center [182, 229] width 41 height 41
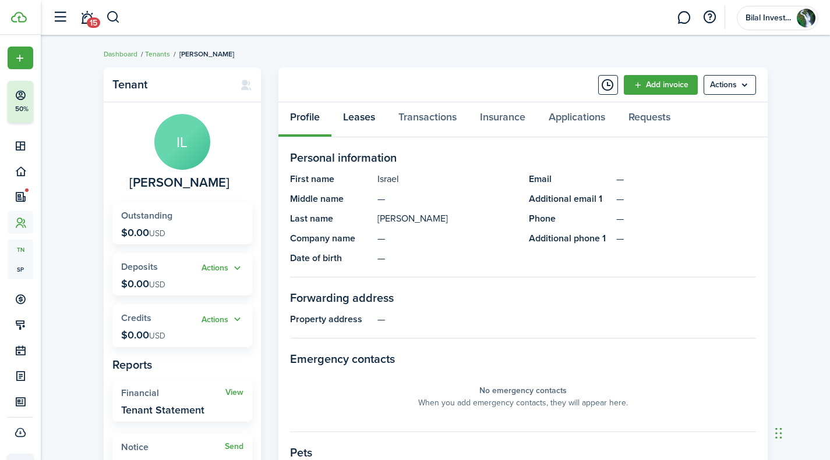
click at [358, 122] on link "Leases" at bounding box center [358, 119] width 55 height 35
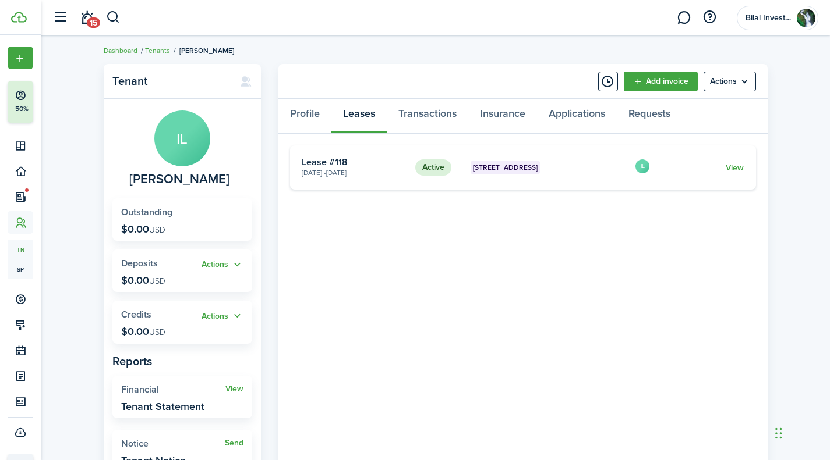
scroll to position [3, 0]
click at [300, 116] on link "Profile" at bounding box center [304, 117] width 53 height 35
